Goal: Transaction & Acquisition: Book appointment/travel/reservation

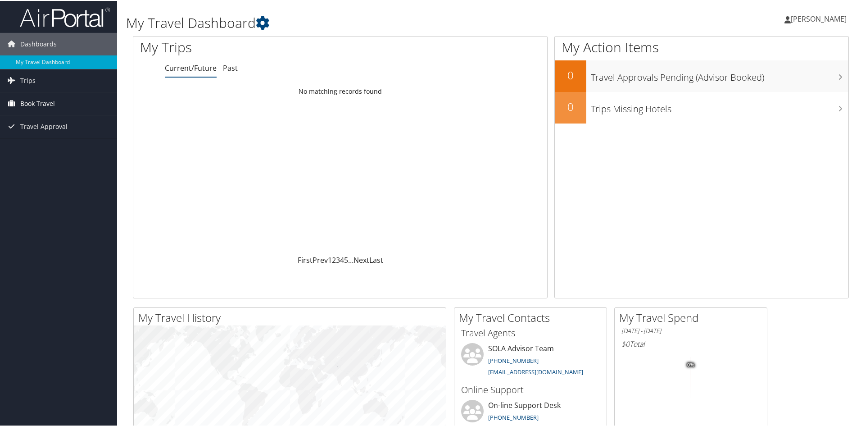
click at [59, 104] on link "Book Travel" at bounding box center [58, 102] width 117 height 23
click at [60, 142] on link "Book/Manage Online Trips" at bounding box center [58, 148] width 117 height 14
